Goal: Task Accomplishment & Management: Manage account settings

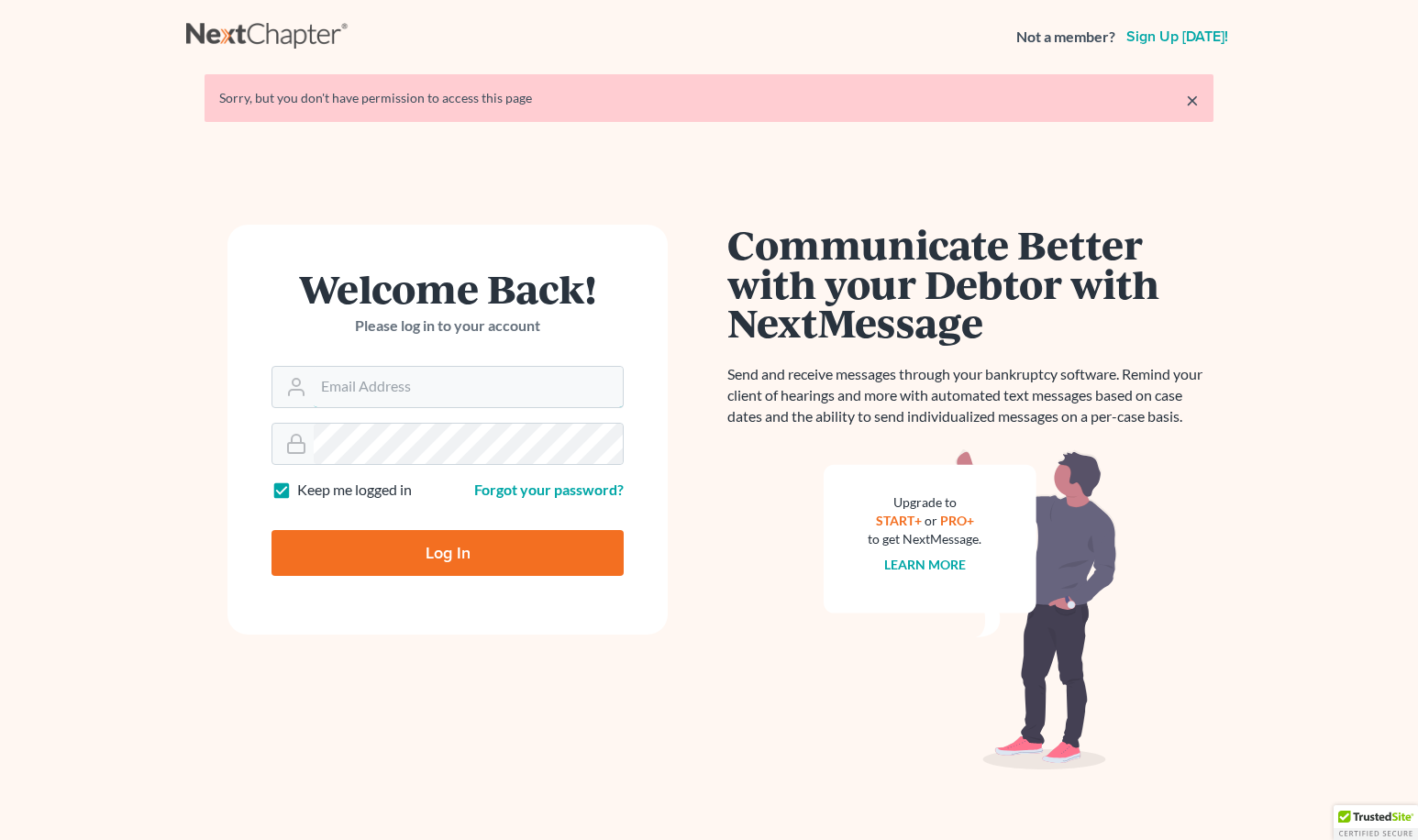
type input "[EMAIL_ADDRESS][DOMAIN_NAME]"
click at [473, 543] on input "Log In" at bounding box center [448, 552] width 352 height 45
type input "Thinking..."
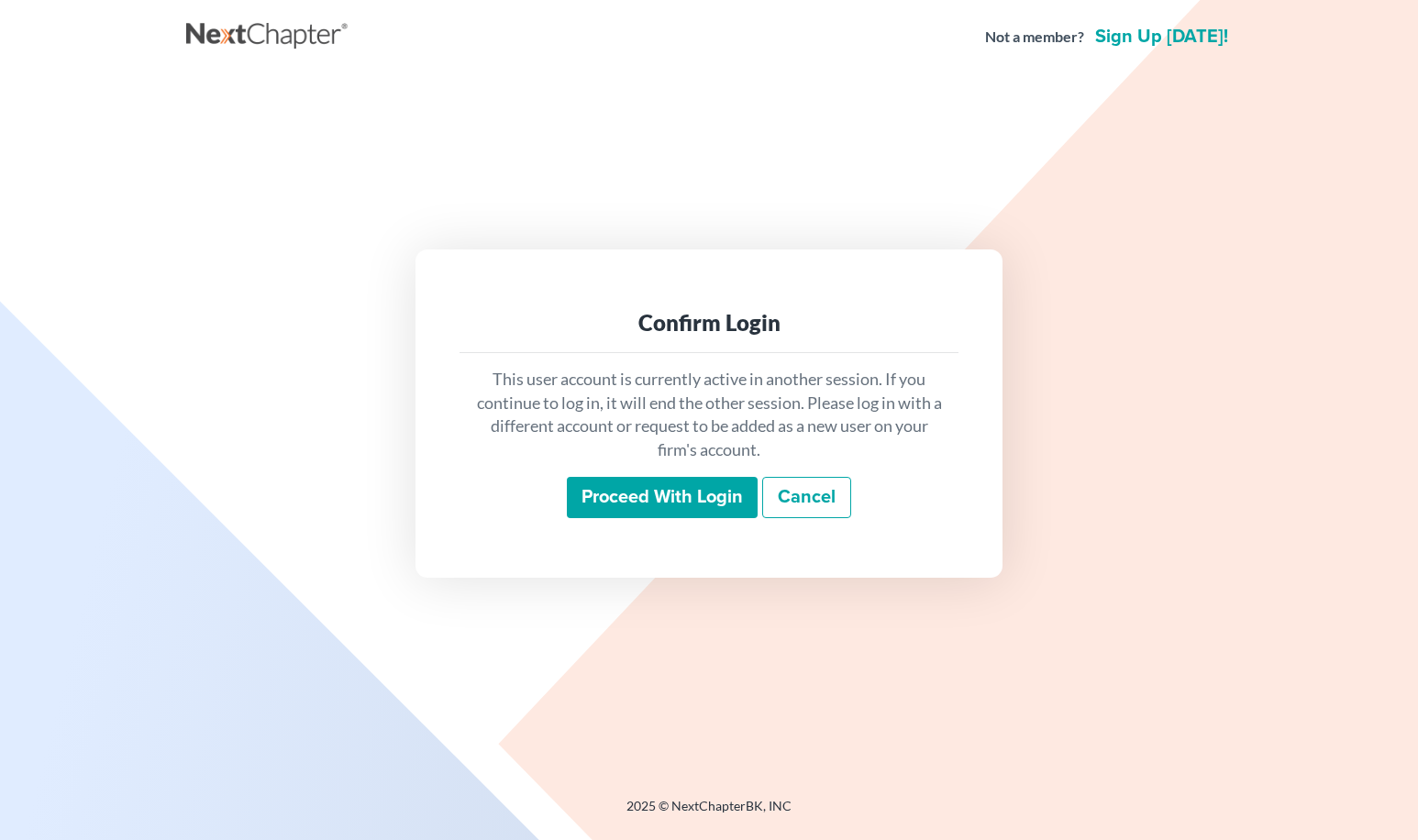
click at [666, 497] on input "Proceed with login" at bounding box center [661, 498] width 190 height 43
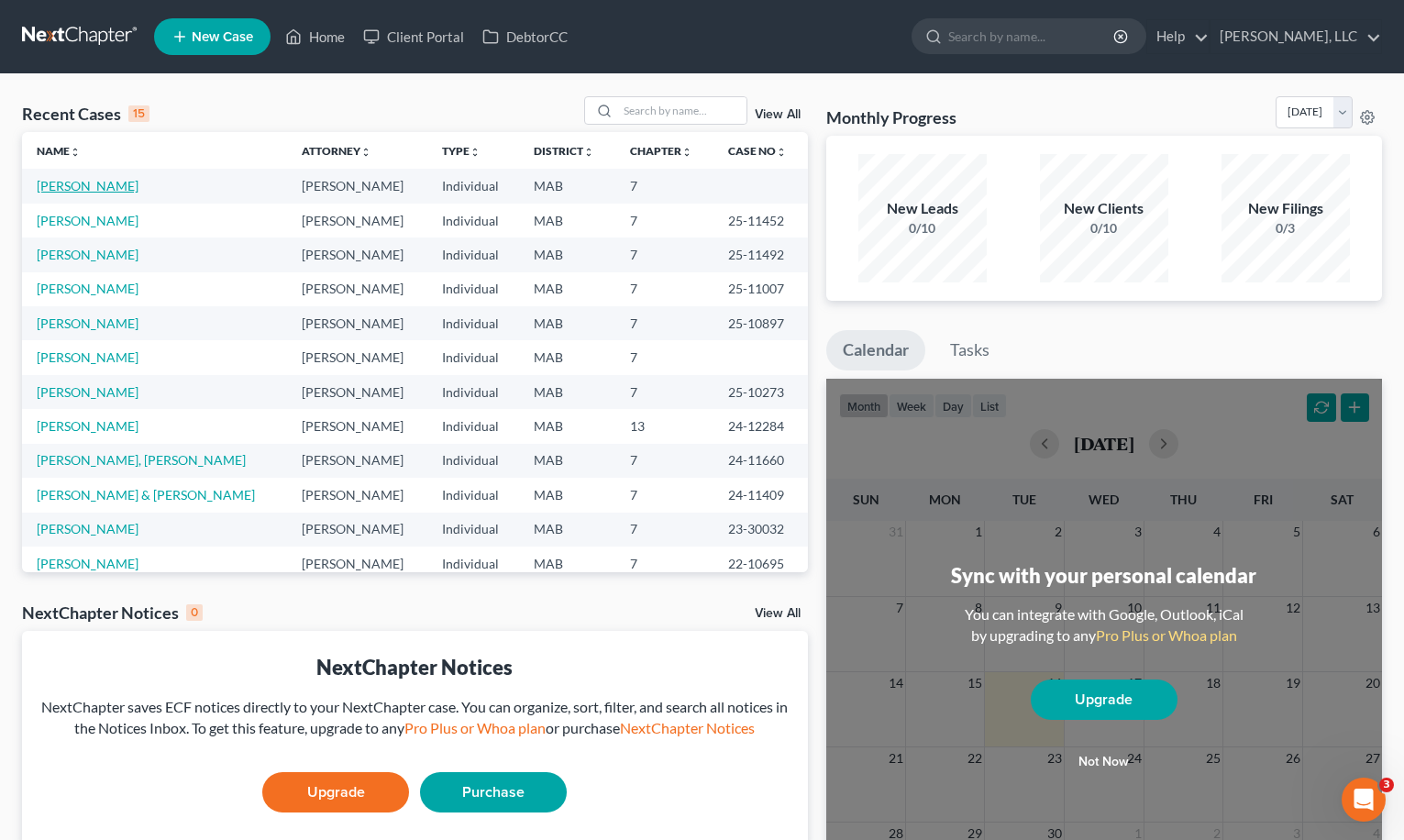
click at [99, 179] on td "[PERSON_NAME]" at bounding box center [155, 186] width 265 height 34
click at [99, 179] on link "[PERSON_NAME]" at bounding box center [87, 186] width 102 height 15
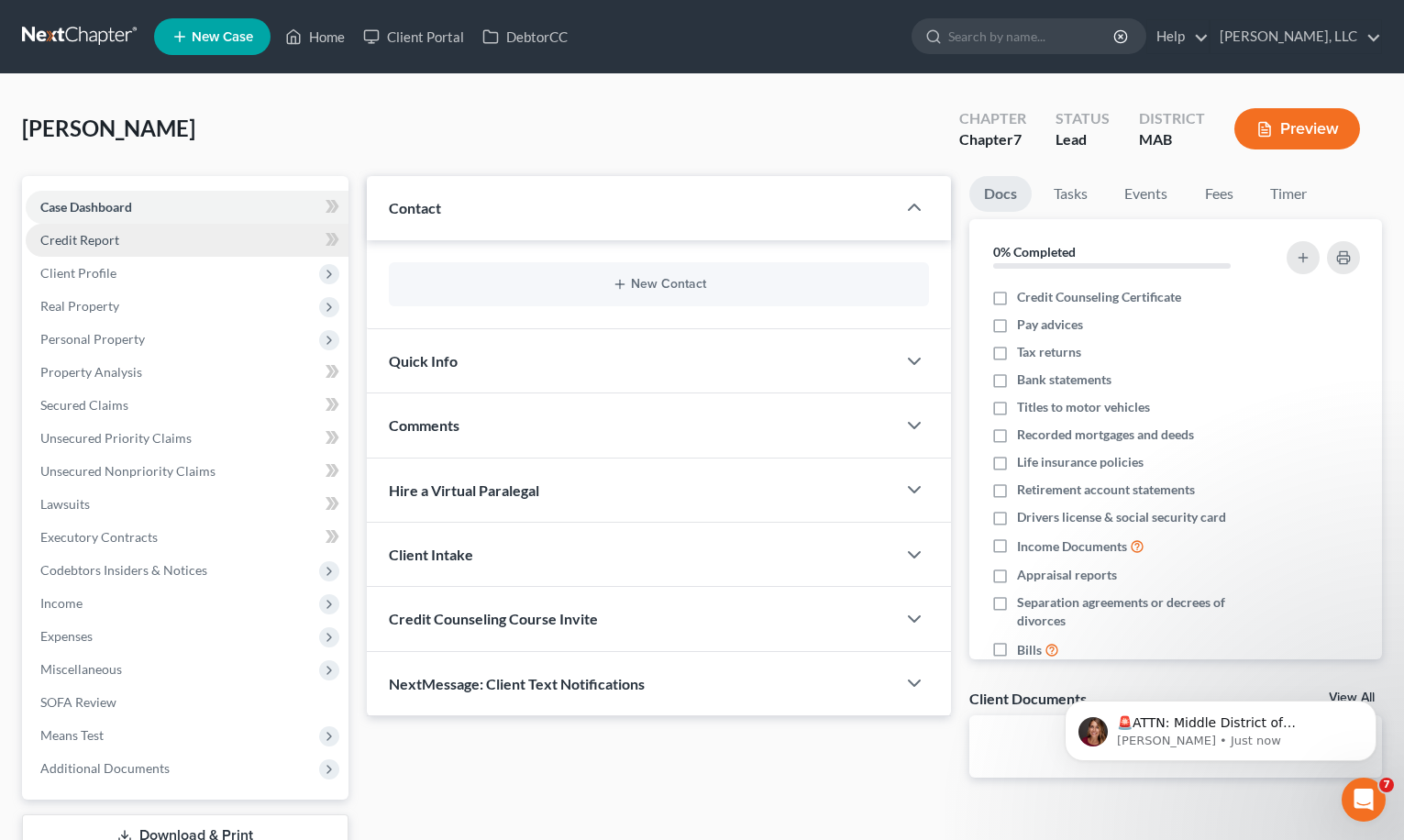
click at [157, 238] on link "Credit Report" at bounding box center [188, 240] width 323 height 33
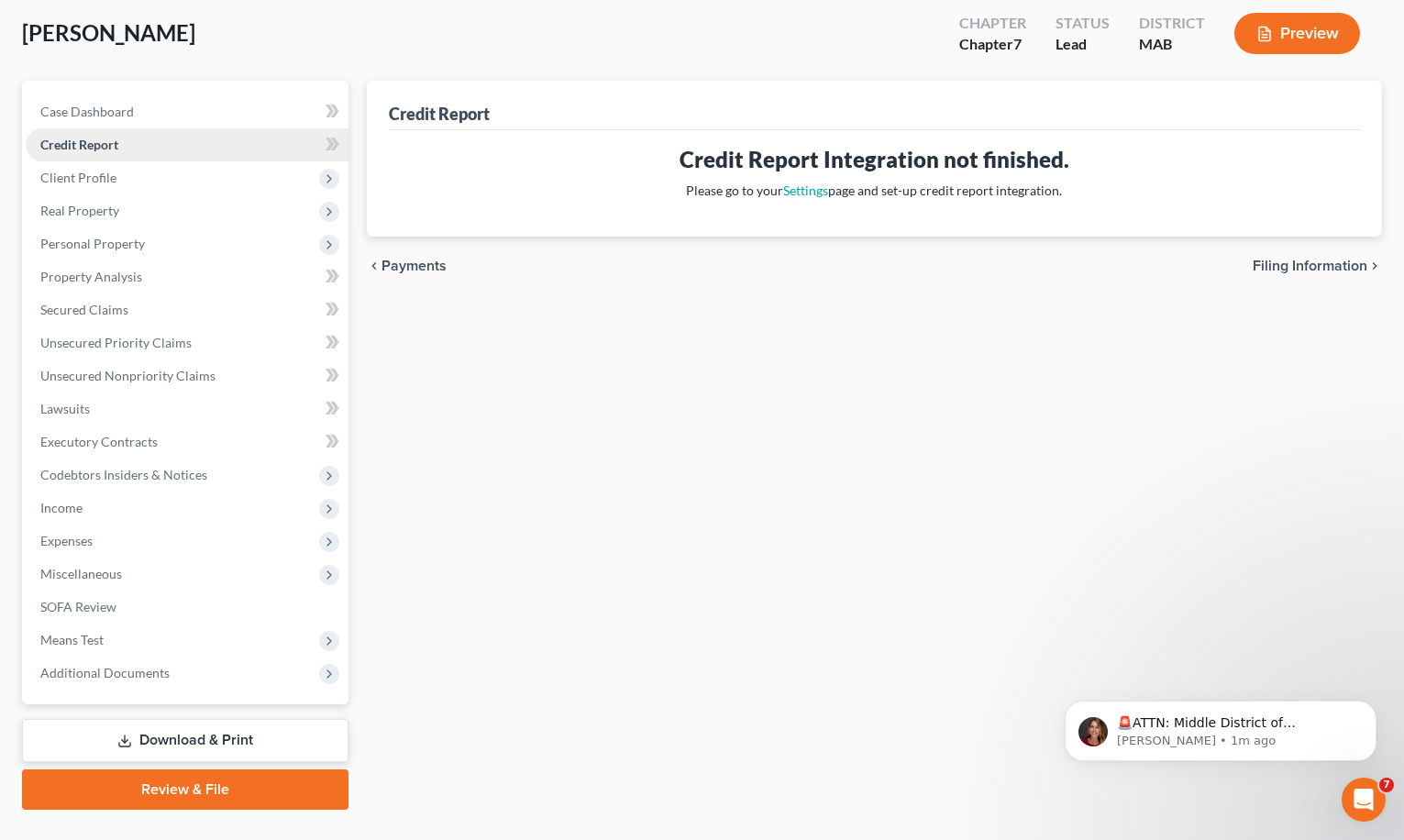
scroll to position [134, 0]
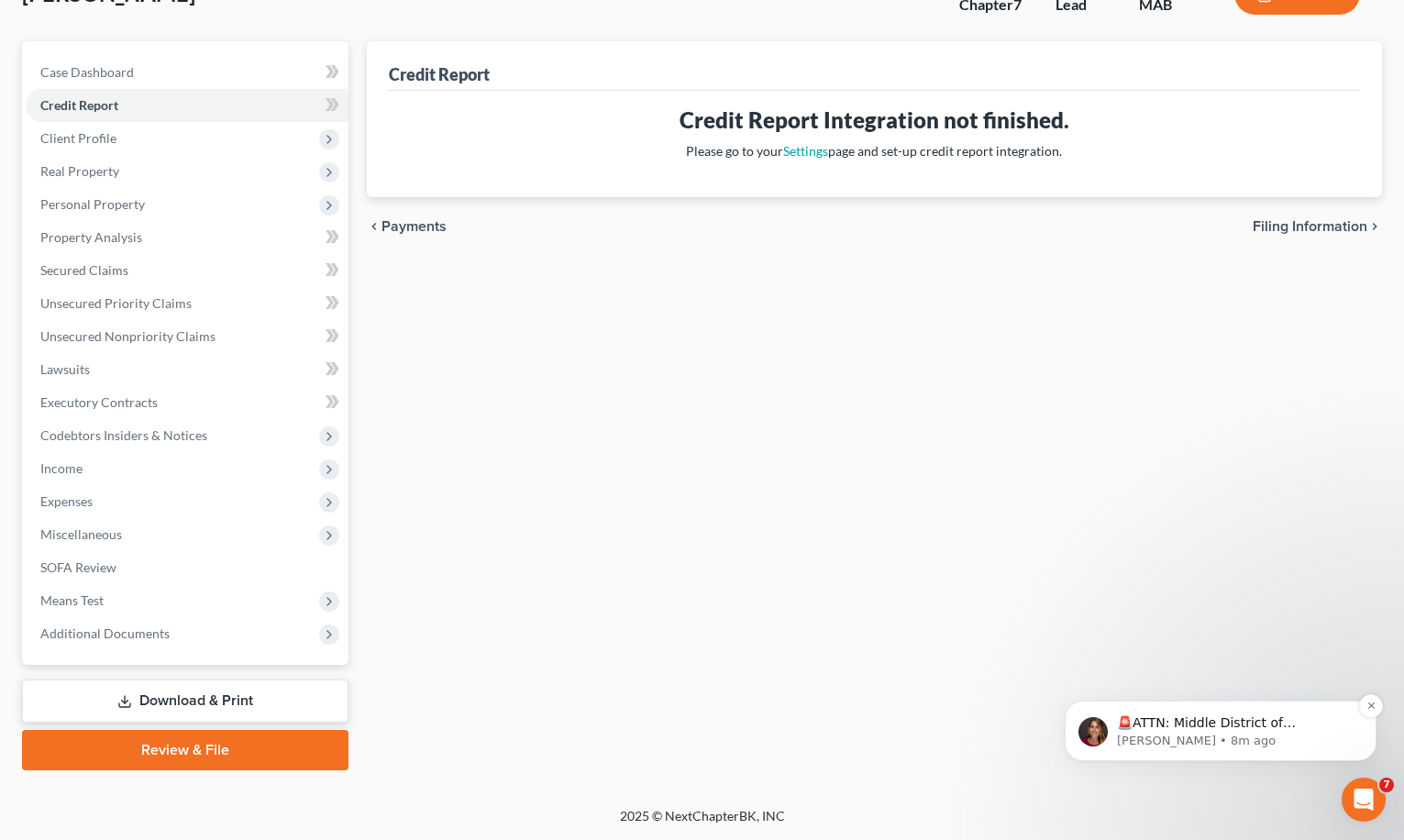
drag, startPoint x: 1147, startPoint y: 710, endPoint x: 1149, endPoint y: 737, distance: 27.1
drag, startPoint x: 1046, startPoint y: 826, endPoint x: 1056, endPoint y: 750, distance: 76.7
click at [1050, 757] on body "🚨ATTN: Middle District of [US_STATE] The court has added a new Credit Counselin…" at bounding box center [1220, 726] width 352 height 114
click at [155, 344] on link "Unsecured Nonpriority Claims" at bounding box center [188, 336] width 323 height 33
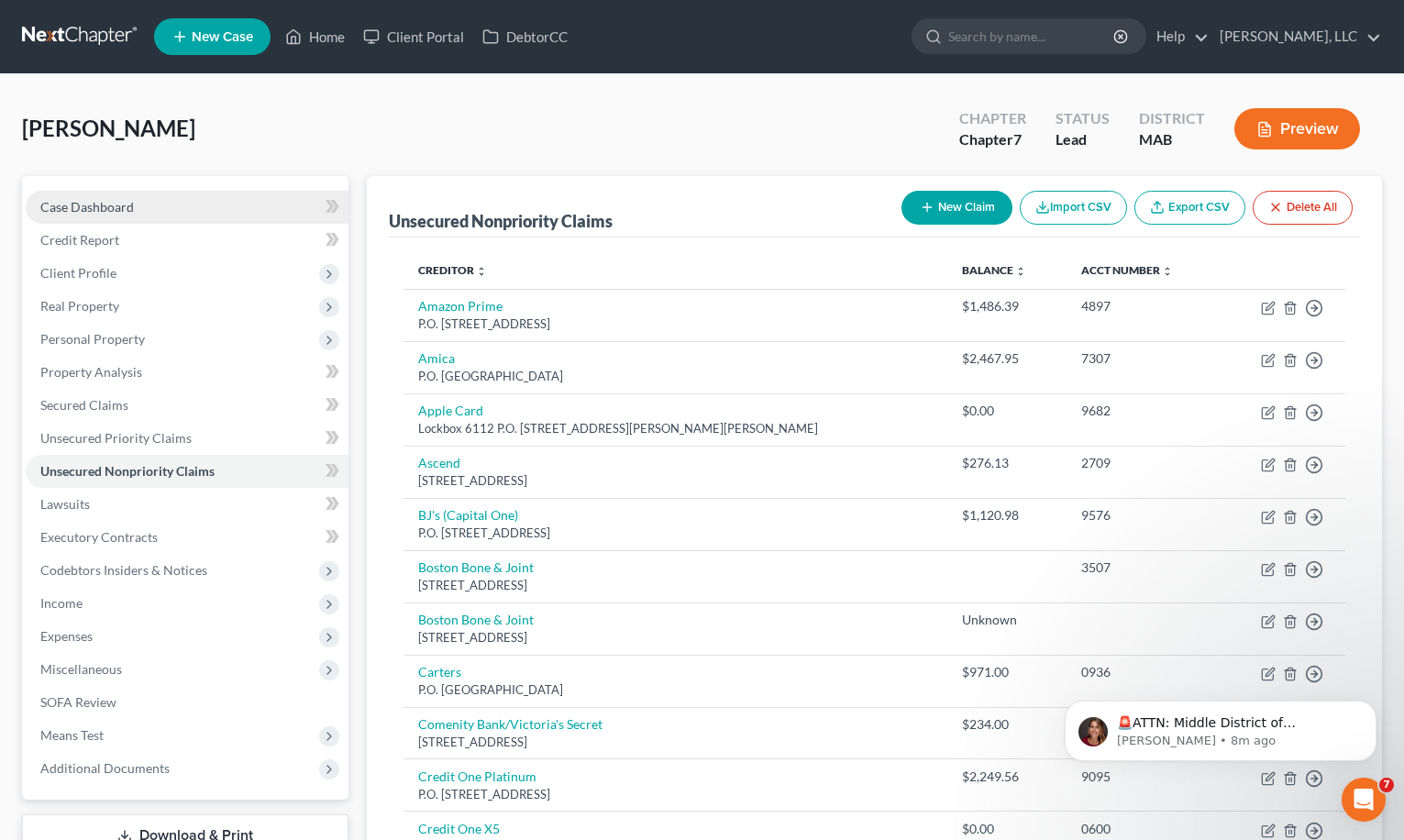
click at [96, 192] on link "Case Dashboard" at bounding box center [188, 207] width 323 height 33
